Goal: Task Accomplishment & Management: Manage account settings

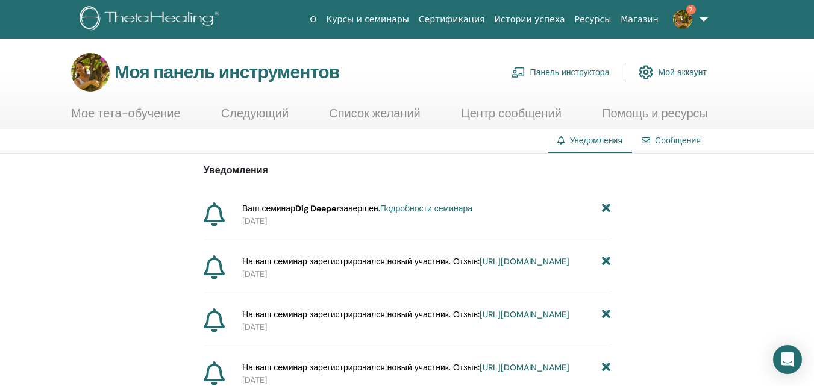
click at [676, 72] on font "Мой аккаунт" at bounding box center [682, 72] width 49 height 11
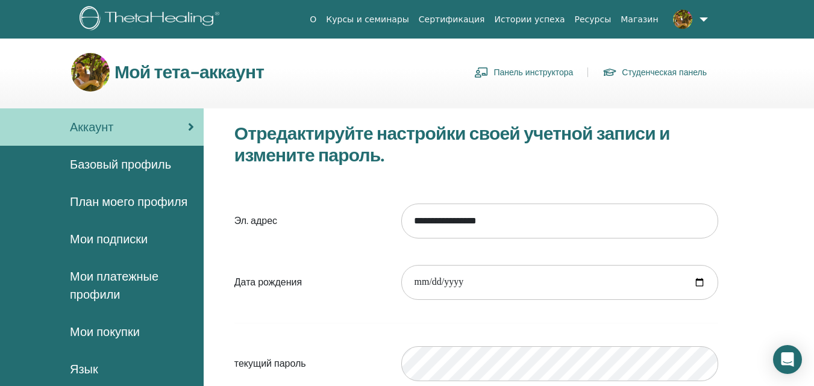
click at [705, 16] on link at bounding box center [687, 19] width 49 height 39
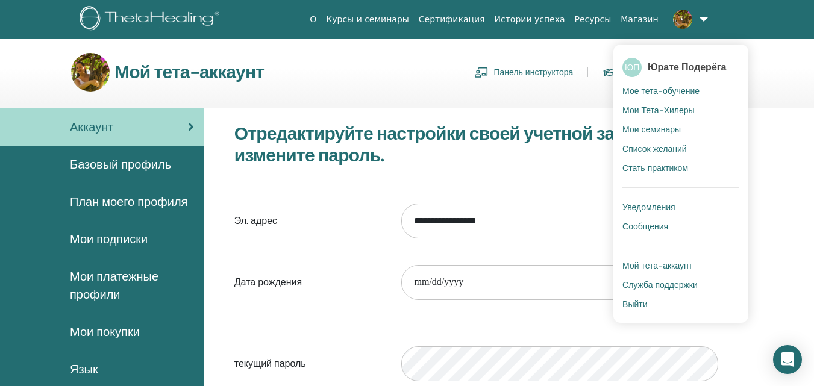
click at [682, 266] on font "Мой тета-аккаунт" at bounding box center [657, 265] width 70 height 11
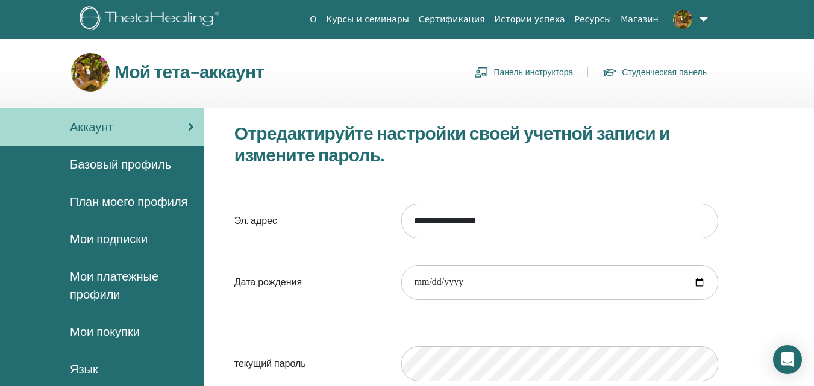
click at [703, 22] on link at bounding box center [687, 19] width 49 height 39
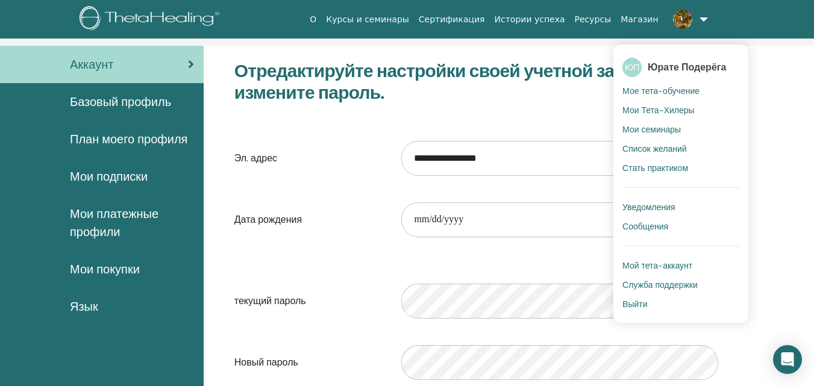
scroll to position [64, 0]
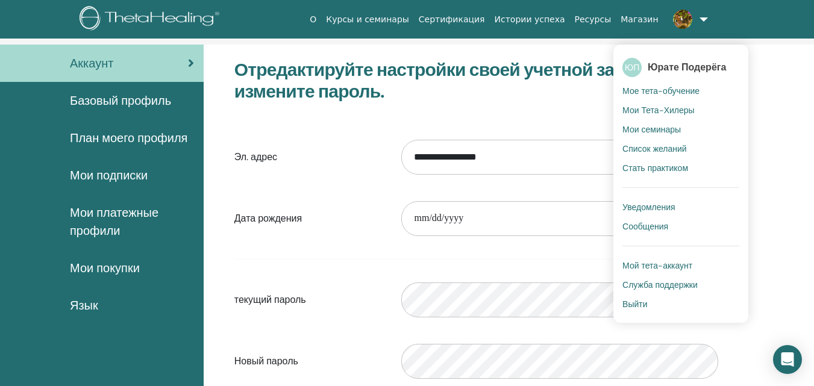
click at [780, 137] on div "**********" at bounding box center [509, 341] width 610 height 592
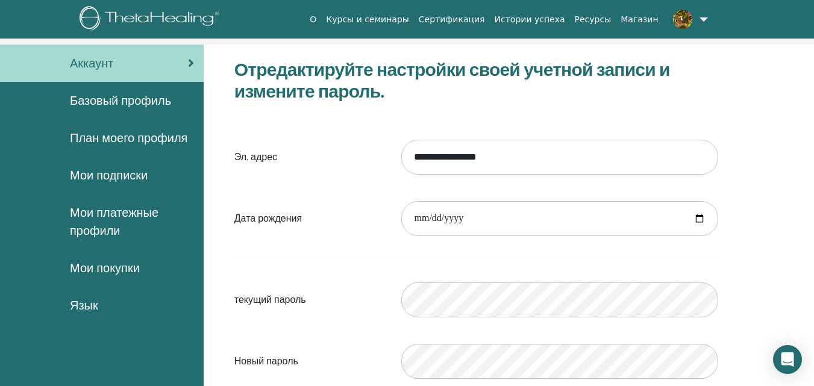
click at [704, 21] on link at bounding box center [687, 19] width 49 height 39
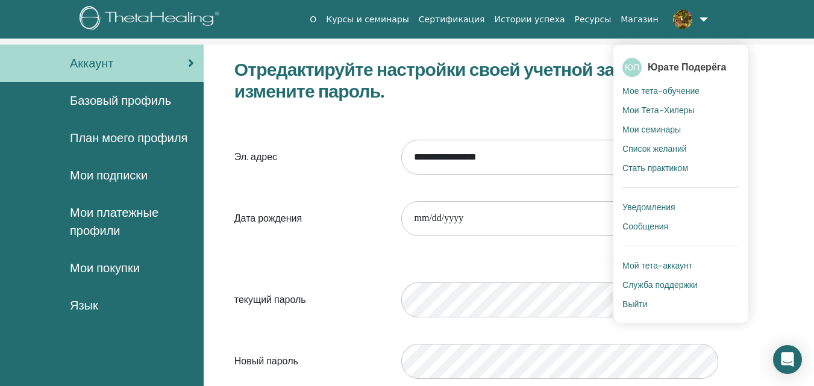
click at [686, 285] on font "Служба поддержки" at bounding box center [659, 284] width 75 height 11
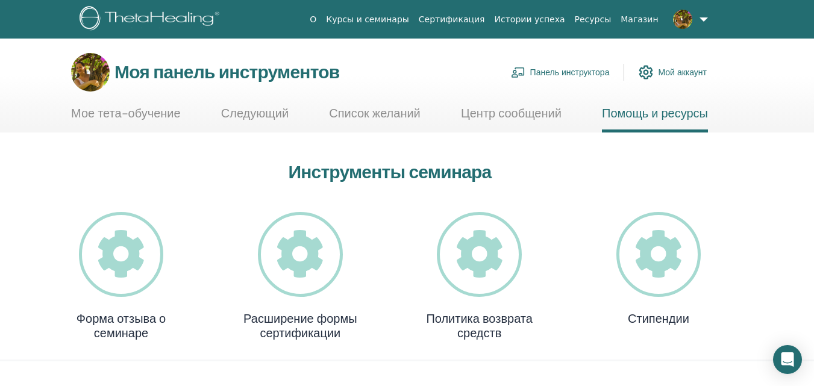
click at [702, 17] on link at bounding box center [687, 19] width 49 height 39
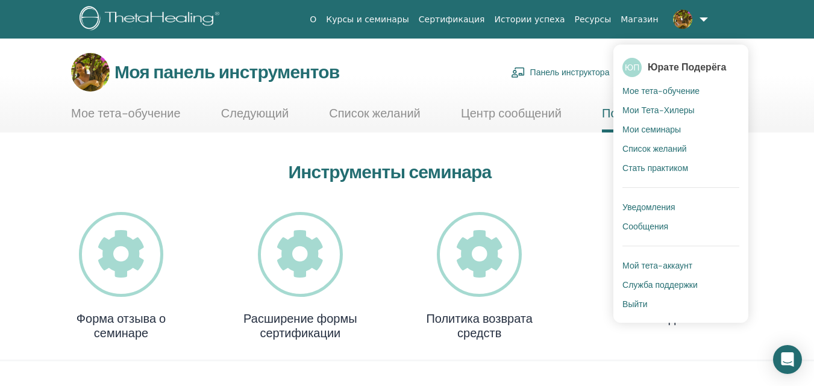
click at [783, 108] on section "Моя панель инструментов Панель инструктора Мой аккаунт Мое тета-обучение Следую…" at bounding box center [407, 93] width 814 height 80
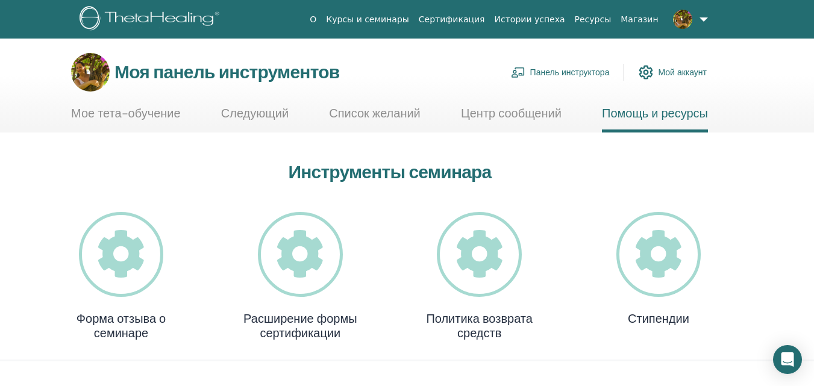
click at [705, 16] on link at bounding box center [687, 19] width 49 height 39
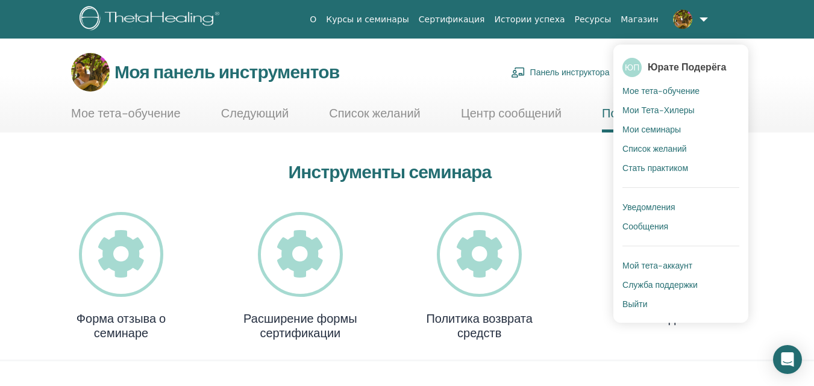
click at [673, 169] on font "Стать практиком" at bounding box center [655, 168] width 66 height 11
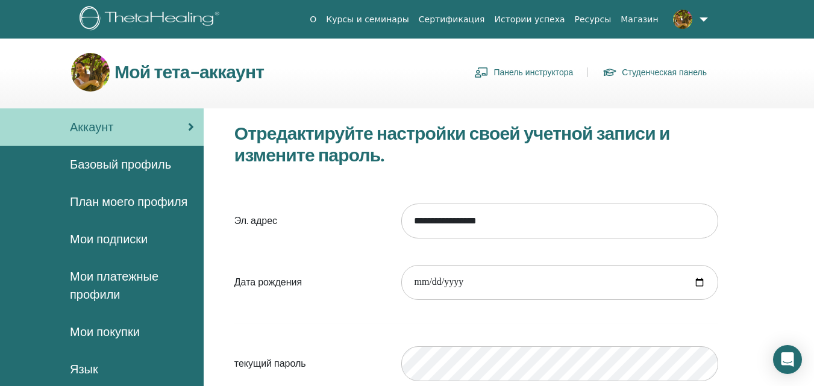
click at [534, 76] on font "Панель инструктора" at bounding box center [533, 72] width 80 height 11
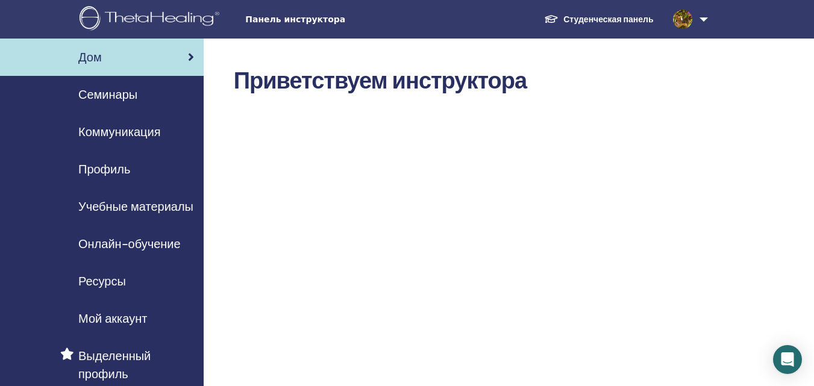
click at [130, 95] on font "Семинары" at bounding box center [107, 95] width 59 height 16
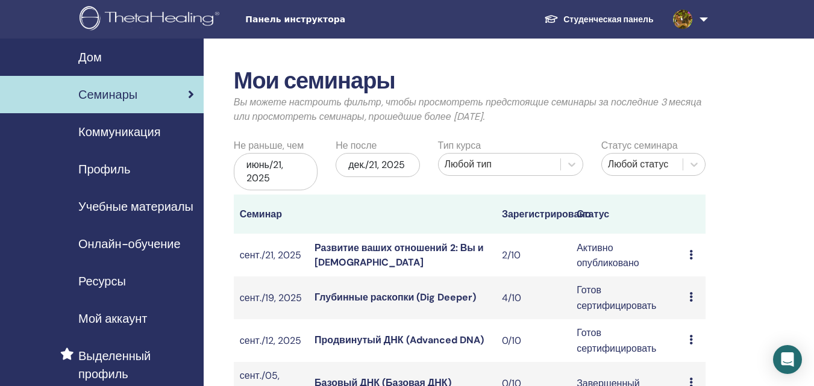
click at [690, 299] on icon at bounding box center [691, 297] width 4 height 10
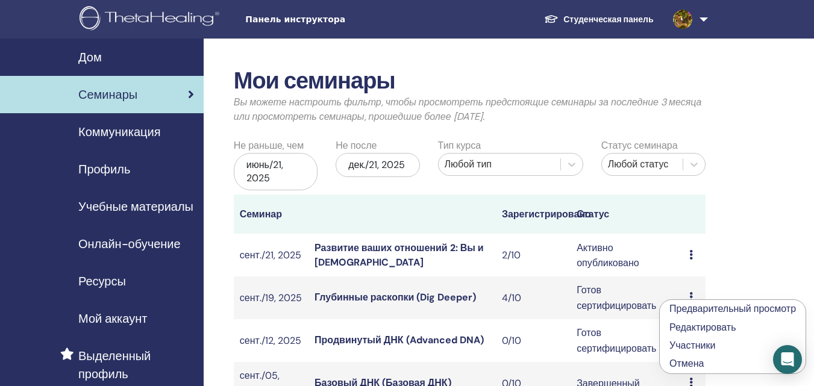
click at [697, 345] on font "Участники" at bounding box center [692, 345] width 46 height 13
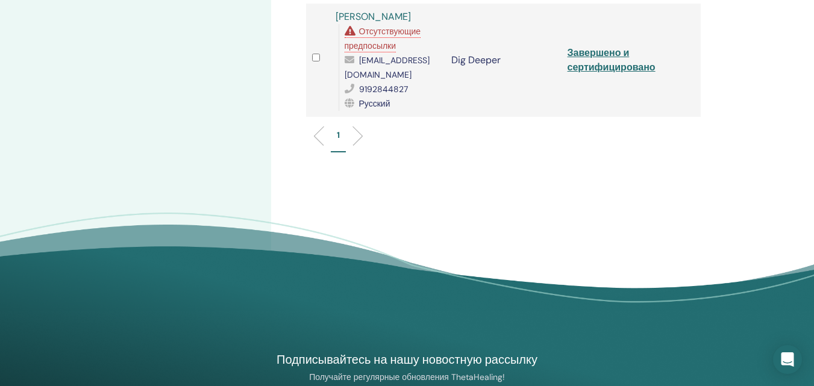
scroll to position [431, 0]
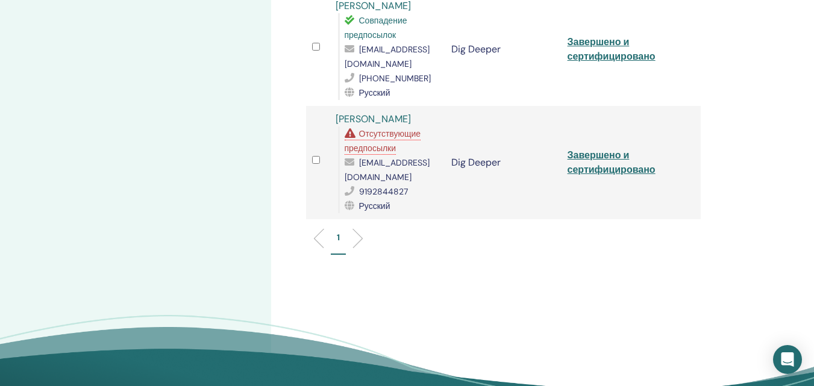
drag, startPoint x: 623, startPoint y: 170, endPoint x: 541, endPoint y: 194, distance: 85.4
click at [541, 194] on td "Dig Deeper" at bounding box center [503, 162] width 116 height 113
click at [376, 146] on span "Отсутствующие предпосылки" at bounding box center [383, 140] width 76 height 25
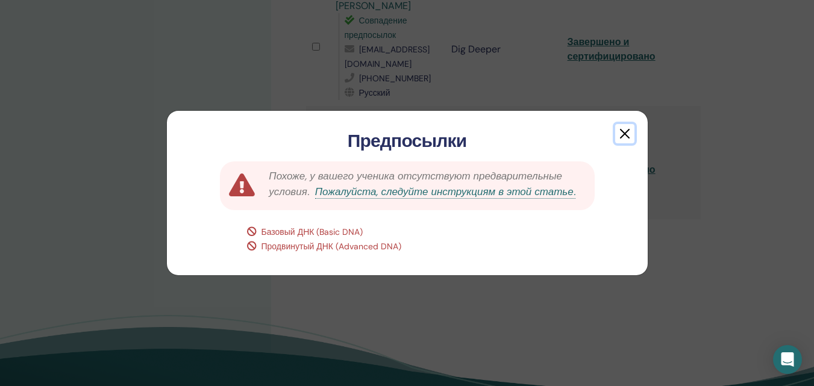
click at [624, 134] on button "button" at bounding box center [624, 133] width 19 height 19
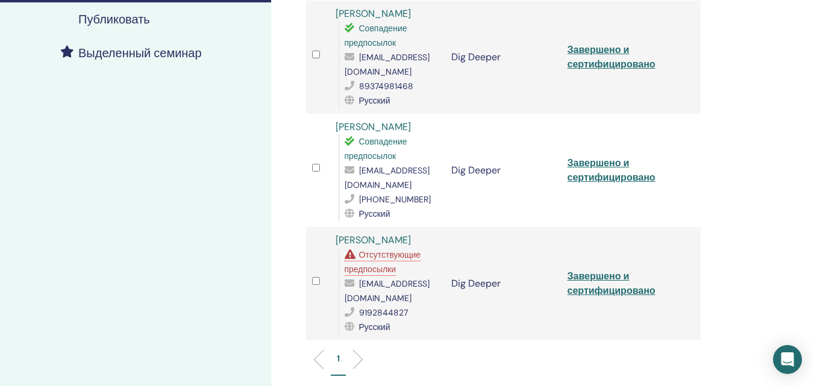
scroll to position [312, 0]
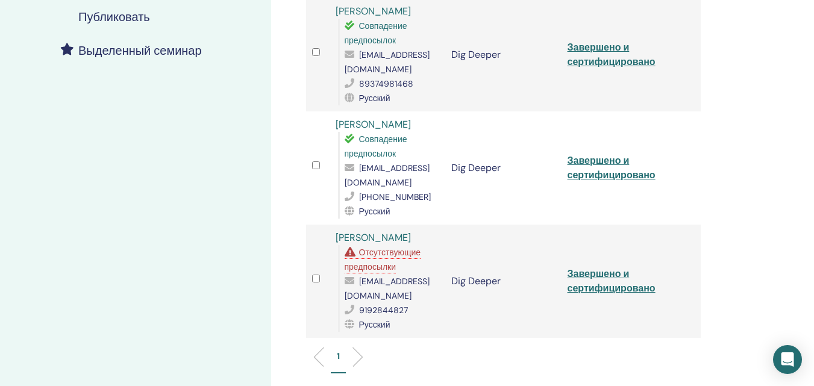
click at [397, 239] on link "[PERSON_NAME]" at bounding box center [373, 237] width 75 height 13
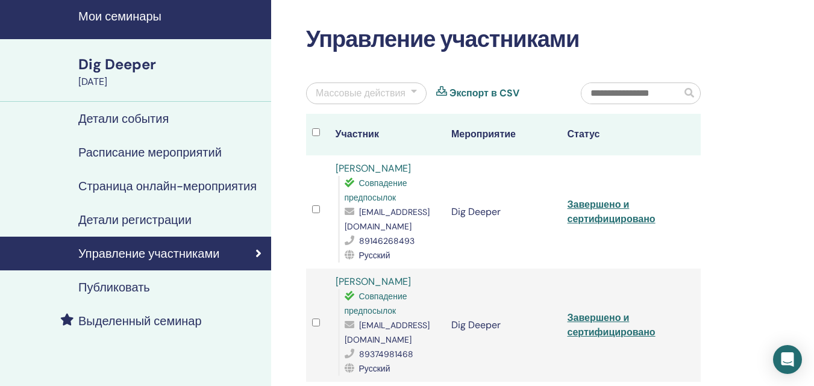
scroll to position [0, 0]
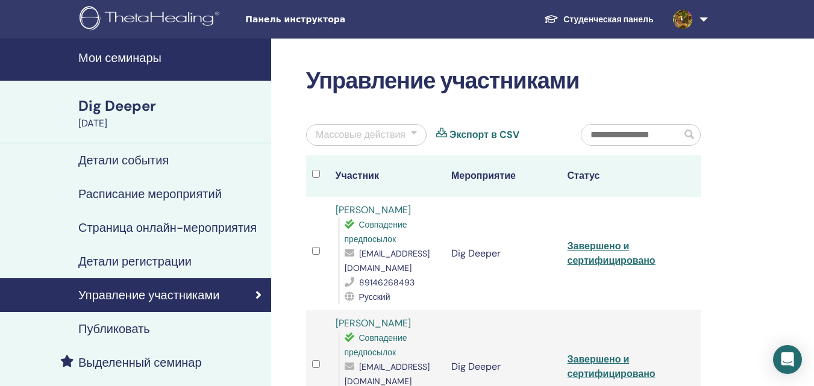
click at [125, 66] on link "Мои семинары" at bounding box center [135, 60] width 271 height 42
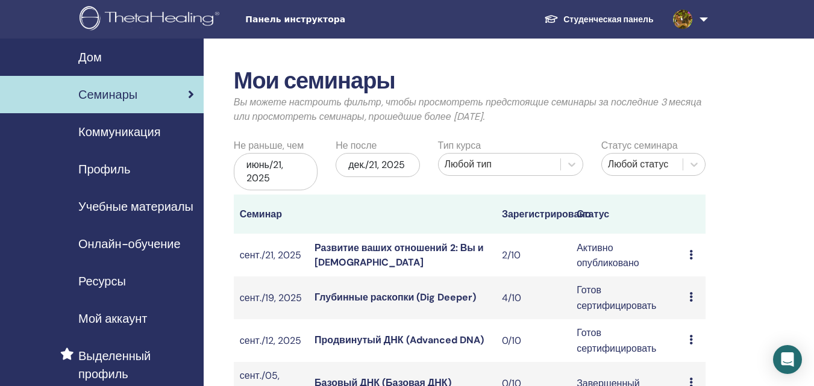
click at [603, 22] on font "Студенческая панель" at bounding box center [608, 19] width 90 height 11
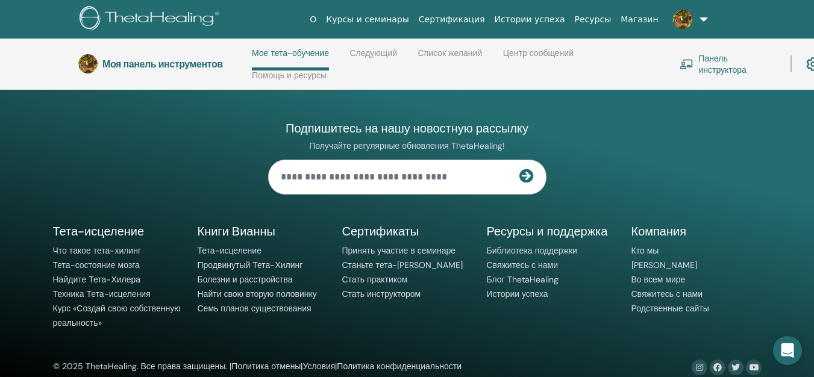
scroll to position [1007, 0]
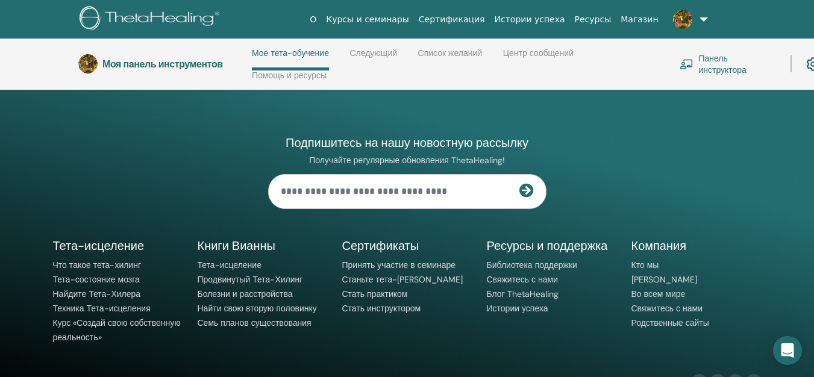
drag, startPoint x: 822, startPoint y: 60, endPoint x: 820, endPoint y: 305, distance: 244.6
